Goal: Check status

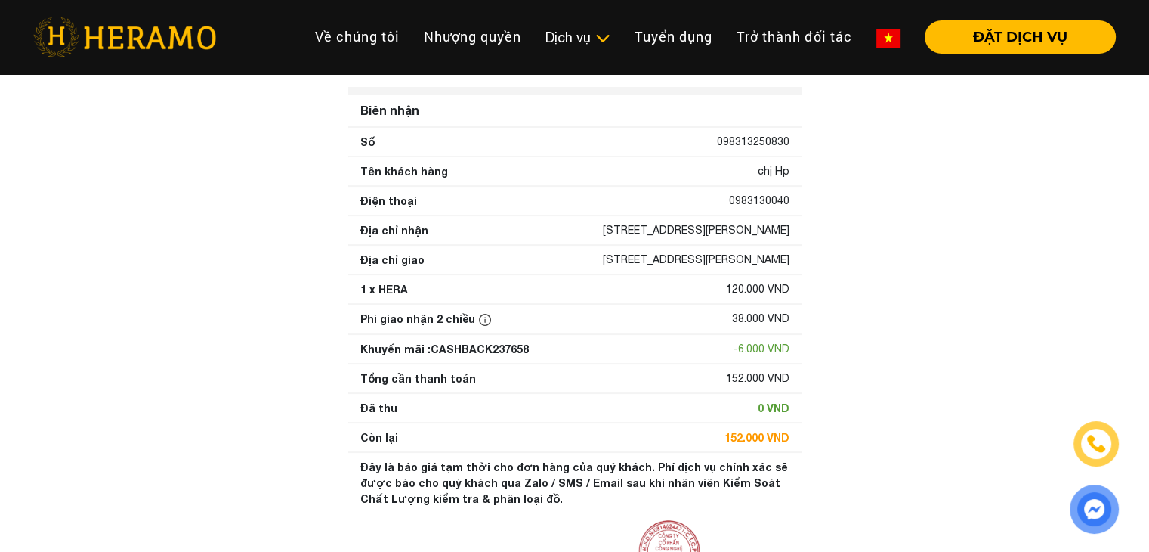
scroll to position [151, 0]
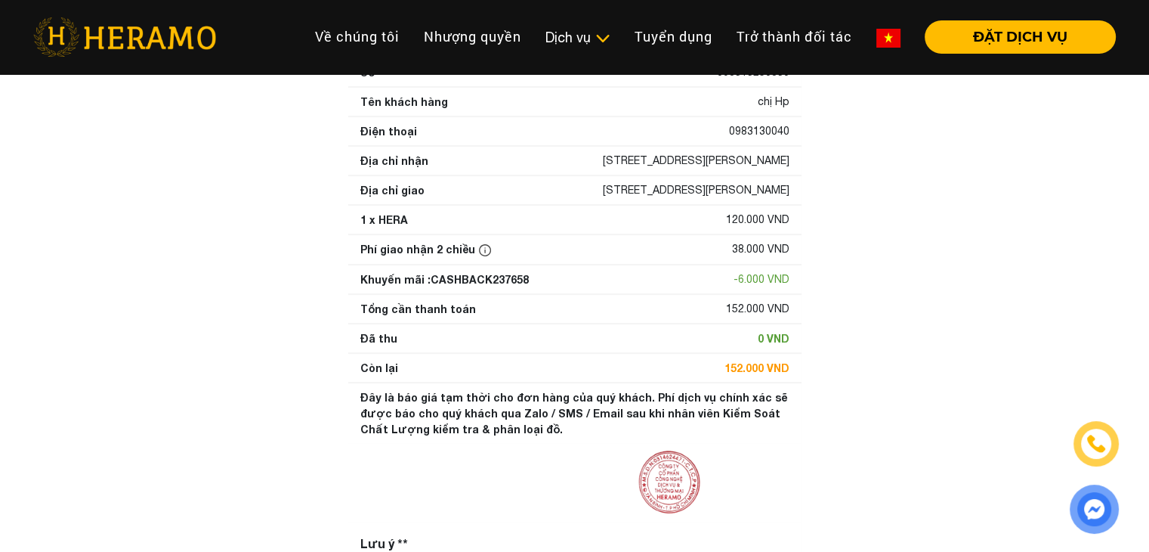
click at [422, 258] on div "Phí giao nhận 2 chiều" at bounding box center [427, 249] width 134 height 17
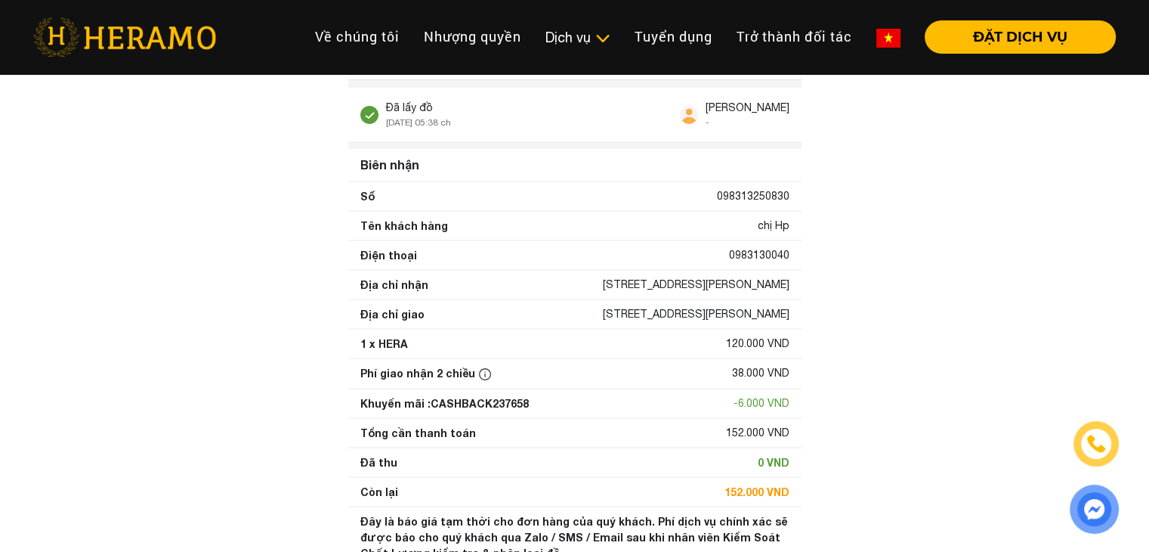
scroll to position [0, 0]
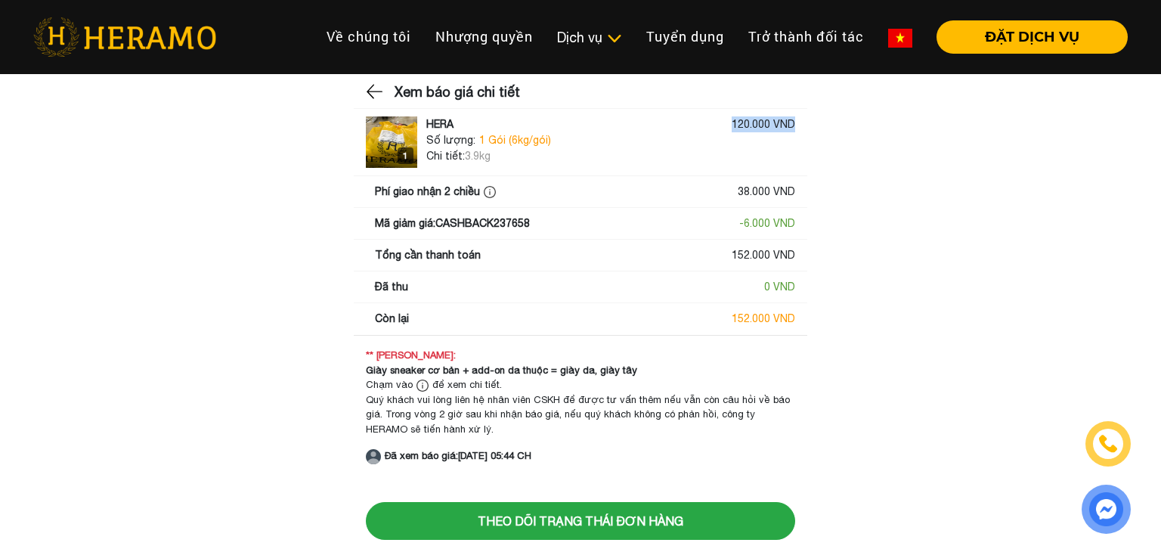
drag, startPoint x: 698, startPoint y: 120, endPoint x: 836, endPoint y: 152, distance: 141.9
click at [818, 119] on main "Xem báo giá chi tiết 1 HERA 120.000 VND Số lượng: 1 Gói (6kg/gói) Chi tiết: 3.9…" at bounding box center [580, 273] width 1161 height 382
drag, startPoint x: 682, startPoint y: 196, endPoint x: 948, endPoint y: 193, distance: 265.2
click at [947, 193] on main "Xem báo giá chi tiết 1 HERA 120.000 VND Số lượng: 1 Gói (6kg/gói) Chi tiết: 3.9…" at bounding box center [580, 273] width 1161 height 382
